Goal: Check status: Check status

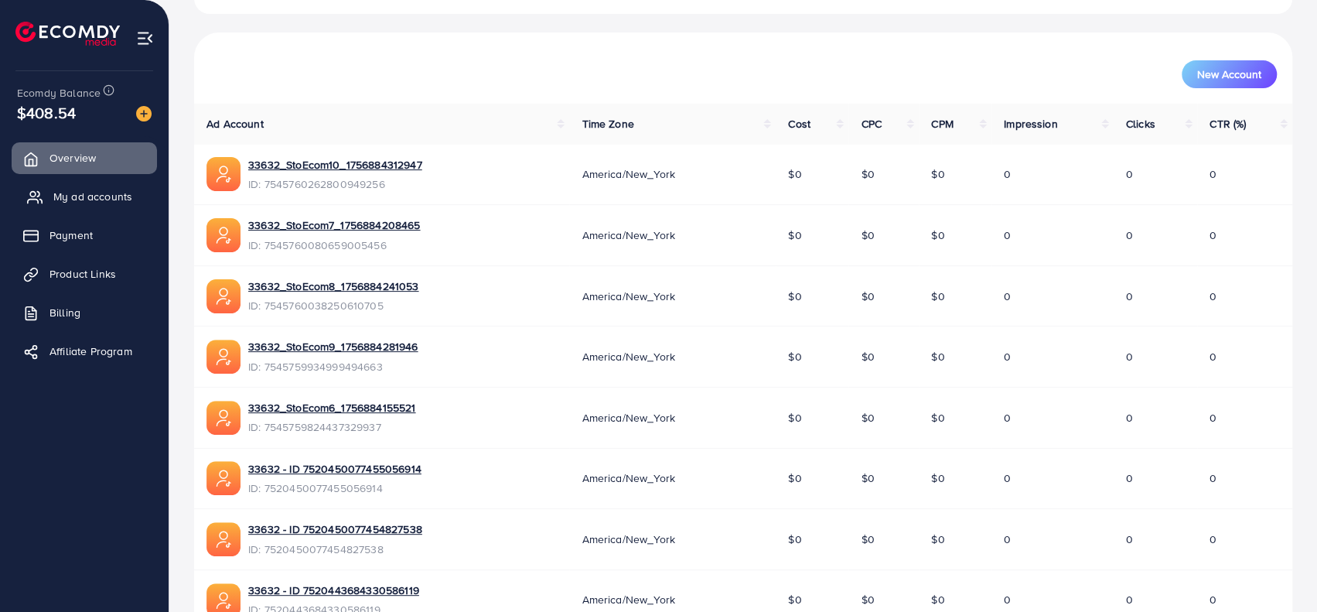
scroll to position [144, 0]
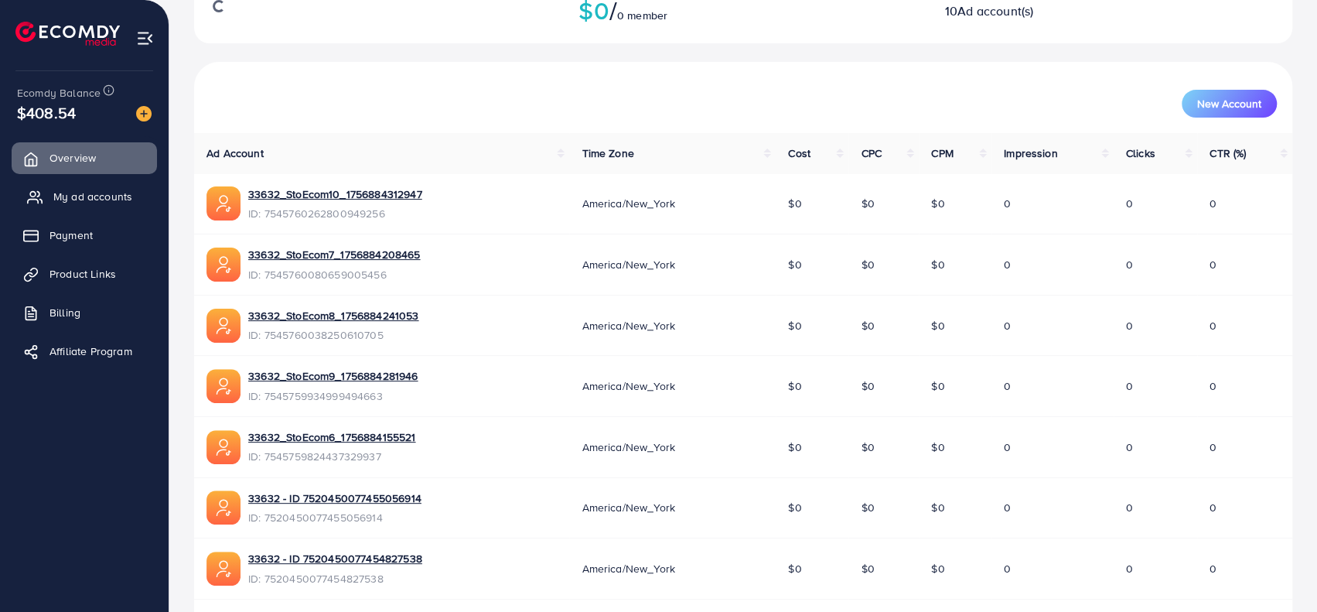
click at [94, 191] on span "My ad accounts" at bounding box center [92, 196] width 79 height 15
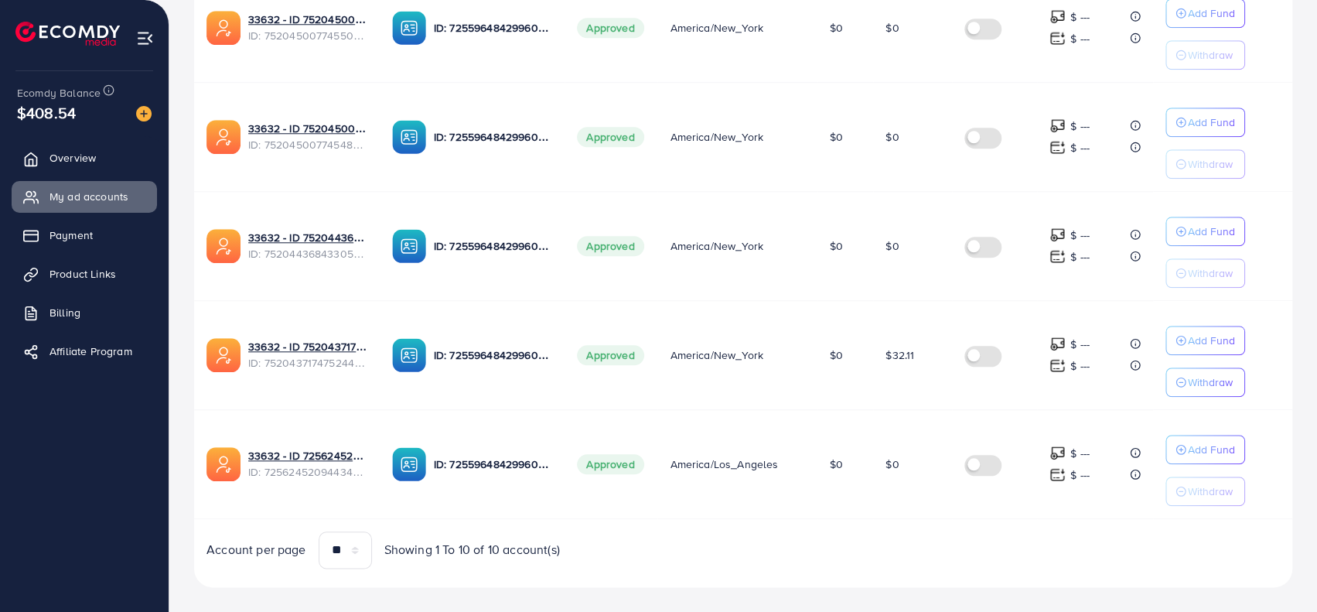
scroll to position [951, 0]
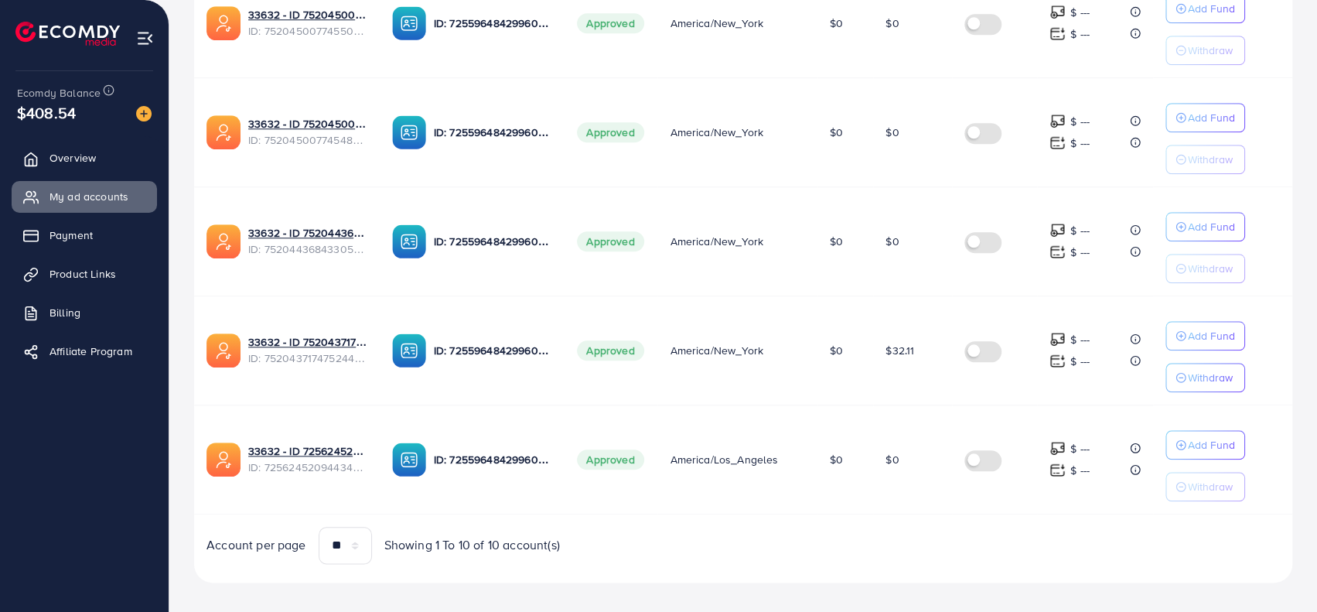
drag, startPoint x: 890, startPoint y: 338, endPoint x: 922, endPoint y: 345, distance: 32.5
click at [922, 345] on td "$32.11" at bounding box center [912, 349] width 79 height 109
click at [906, 482] on td "$0" at bounding box center [912, 459] width 79 height 109
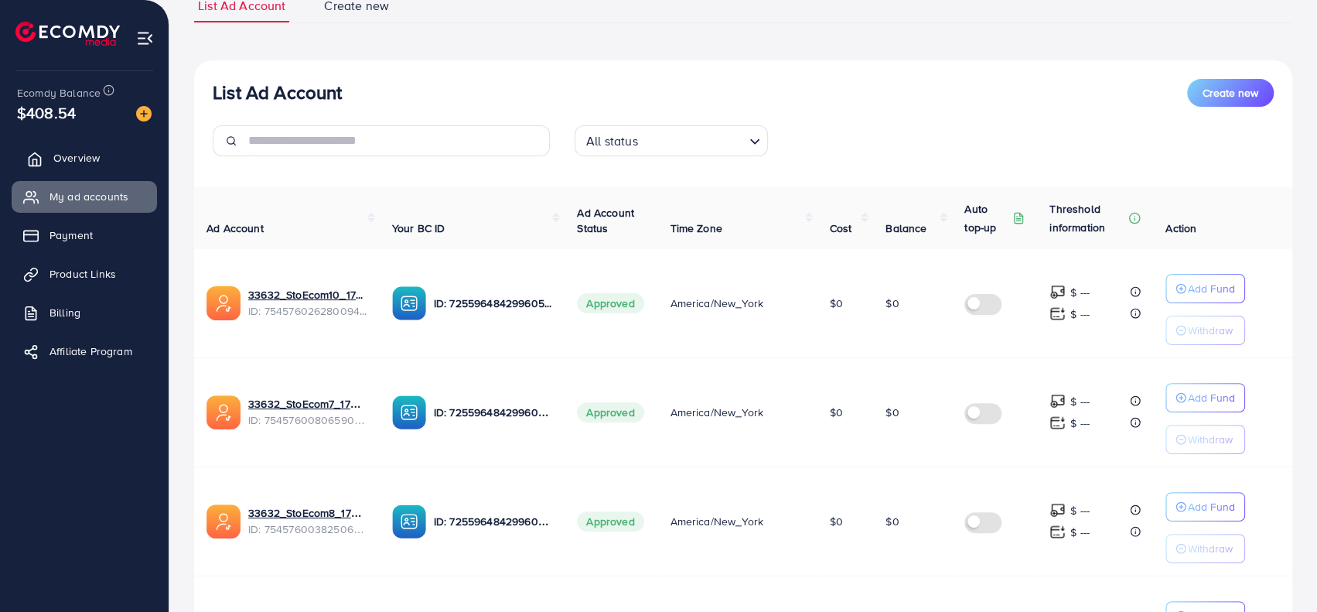
scroll to position [100, 0]
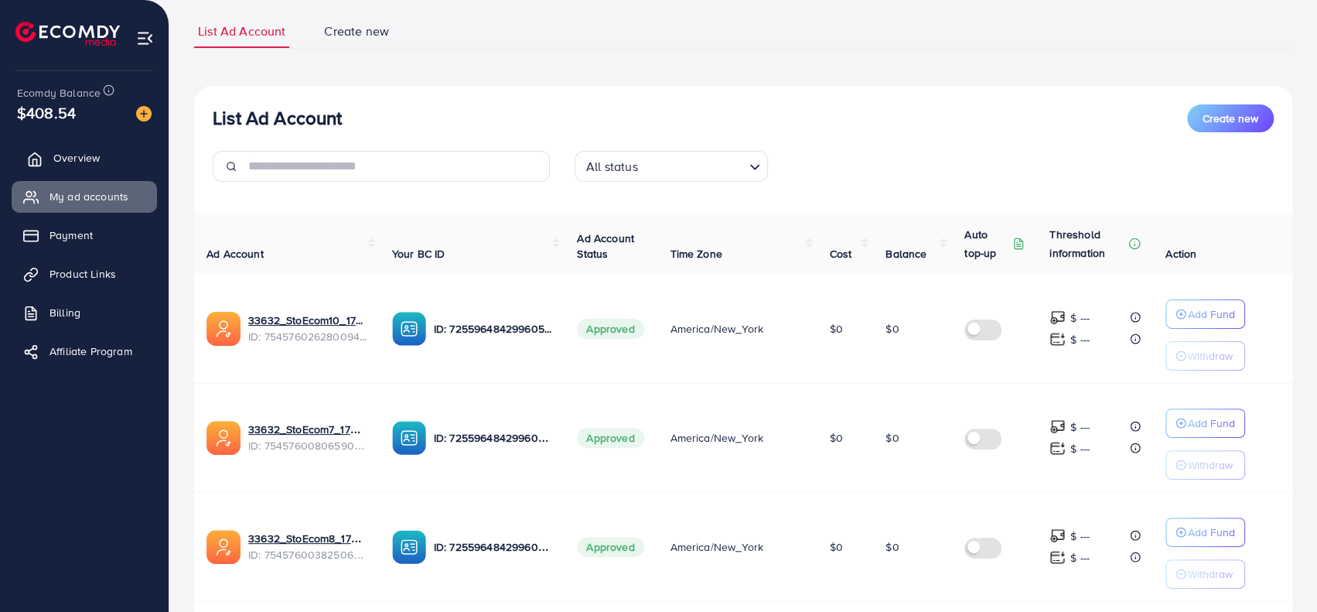
click at [67, 155] on span "Overview" at bounding box center [76, 157] width 46 height 15
